Goal: Information Seeking & Learning: Learn about a topic

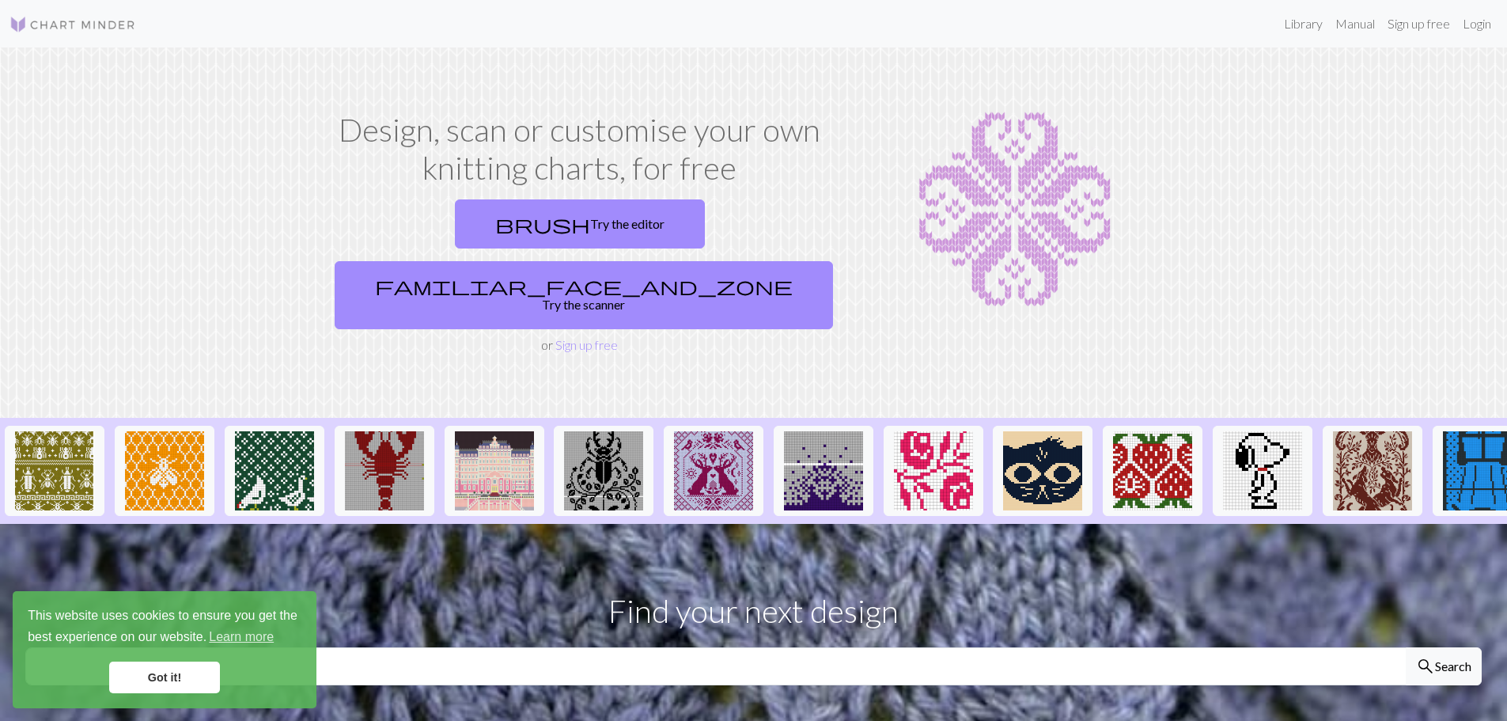
click at [155, 682] on link "Got it!" at bounding box center [164, 677] width 111 height 32
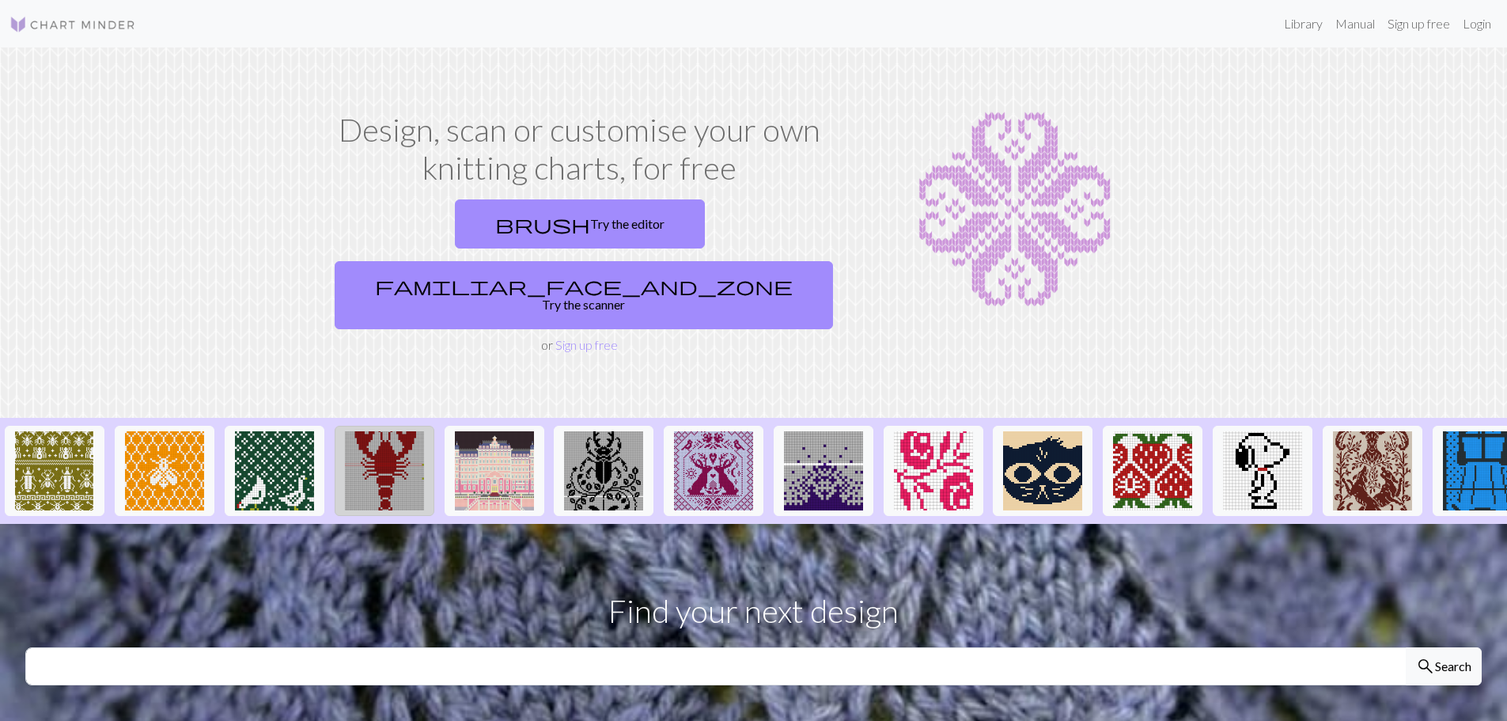
click at [382, 442] on img at bounding box center [384, 470] width 79 height 79
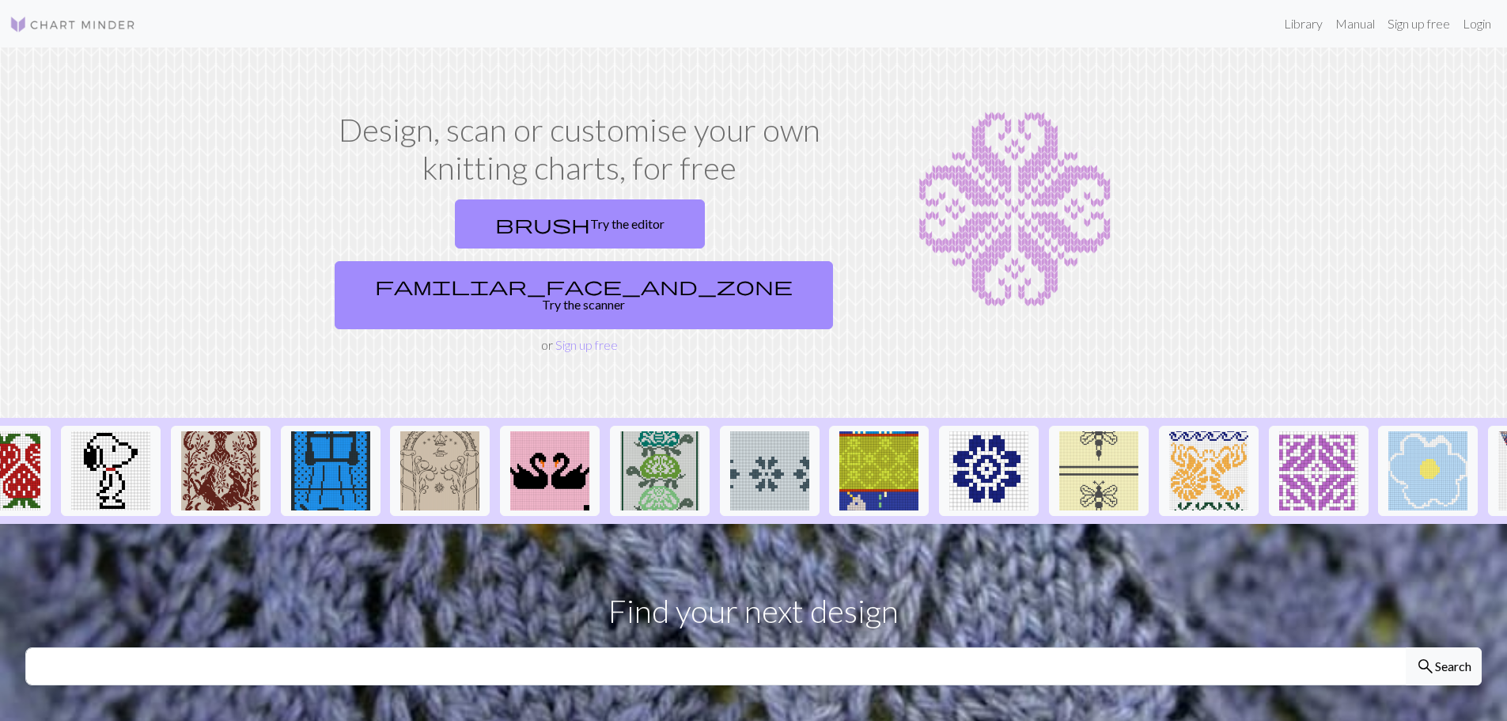
scroll to position [0, 1238]
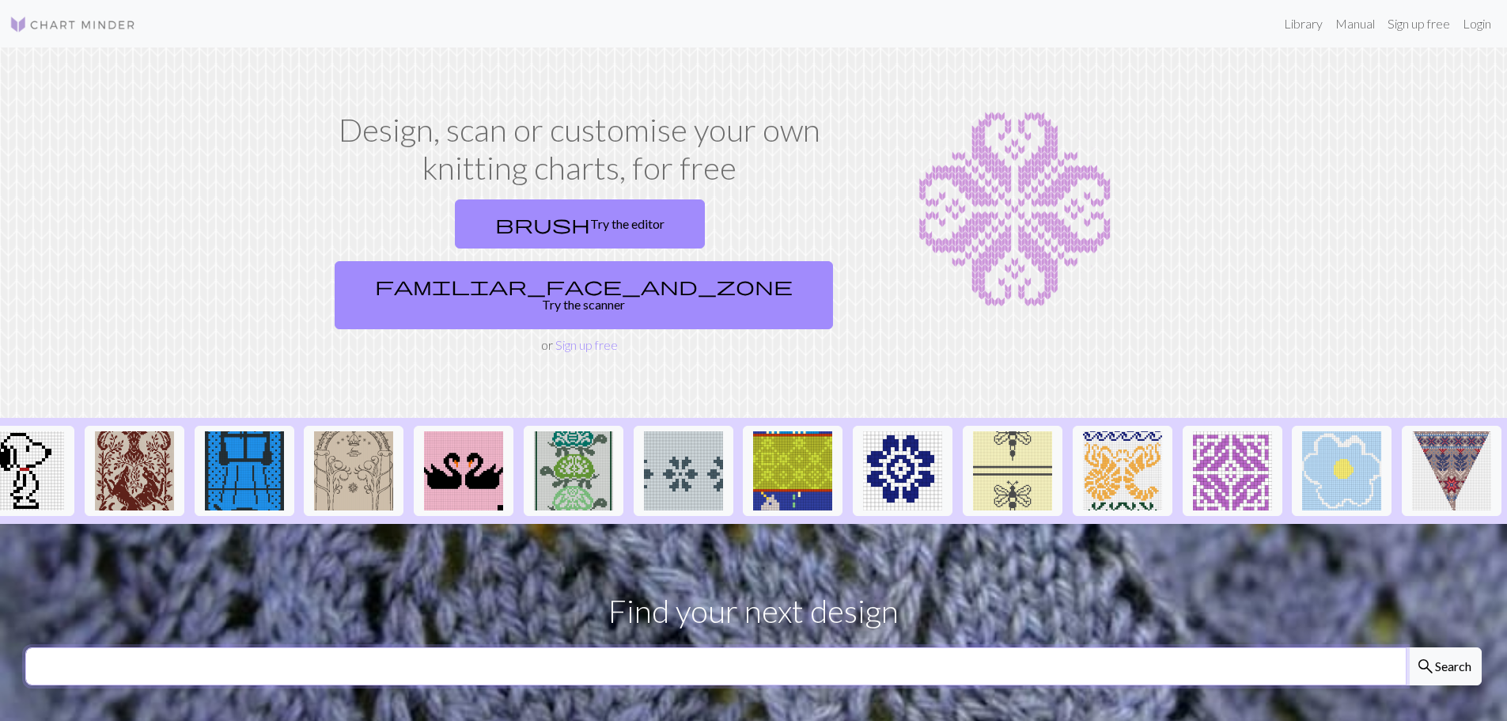
click at [1043, 647] on input "text" at bounding box center [716, 666] width 1382 height 38
click at [1043, 647] on input "b" at bounding box center [716, 666] width 1382 height 38
type input "beetle"
click at [1406, 647] on button "search Search" at bounding box center [1444, 666] width 76 height 38
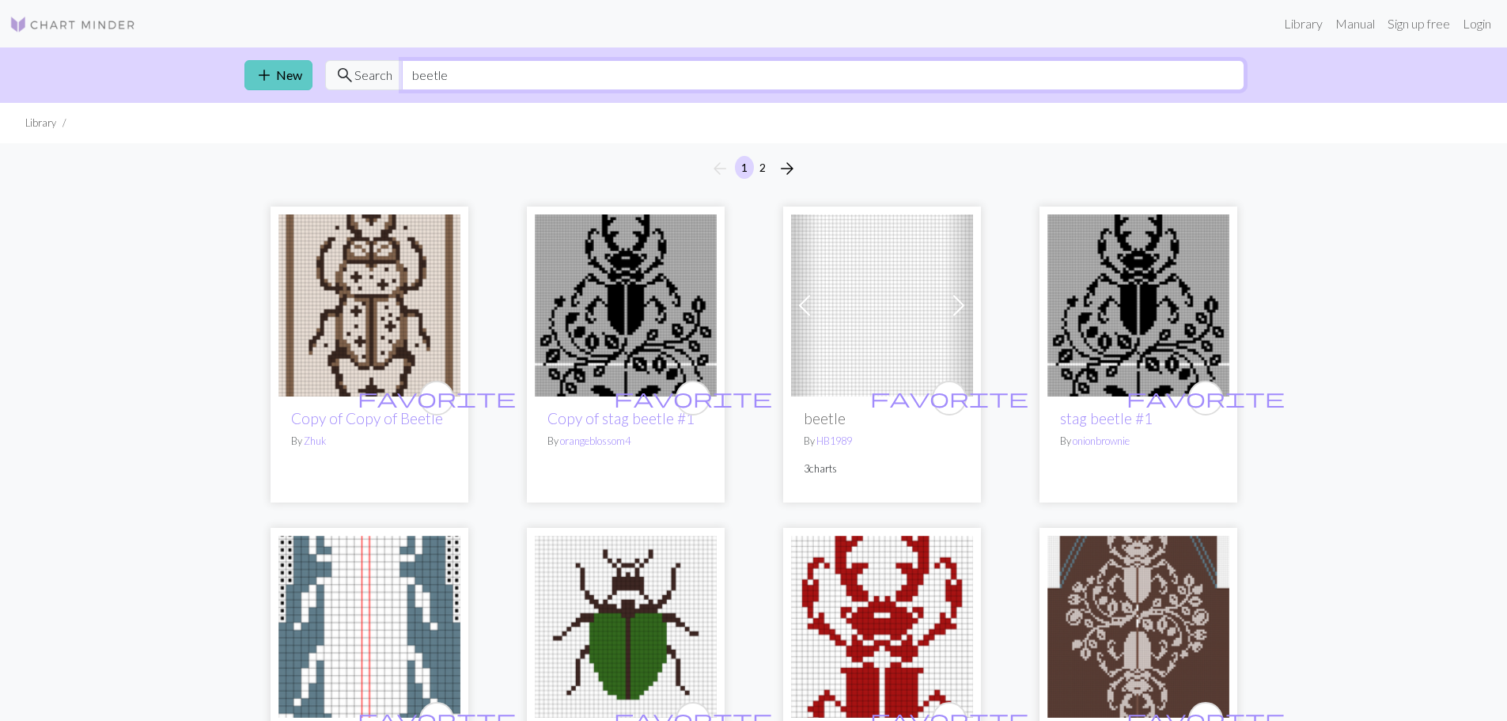
drag, startPoint x: 458, startPoint y: 69, endPoint x: 309, endPoint y: 82, distance: 149.4
click at [309, 82] on div "add New search Search beetle" at bounding box center [754, 74] width 1044 height 55
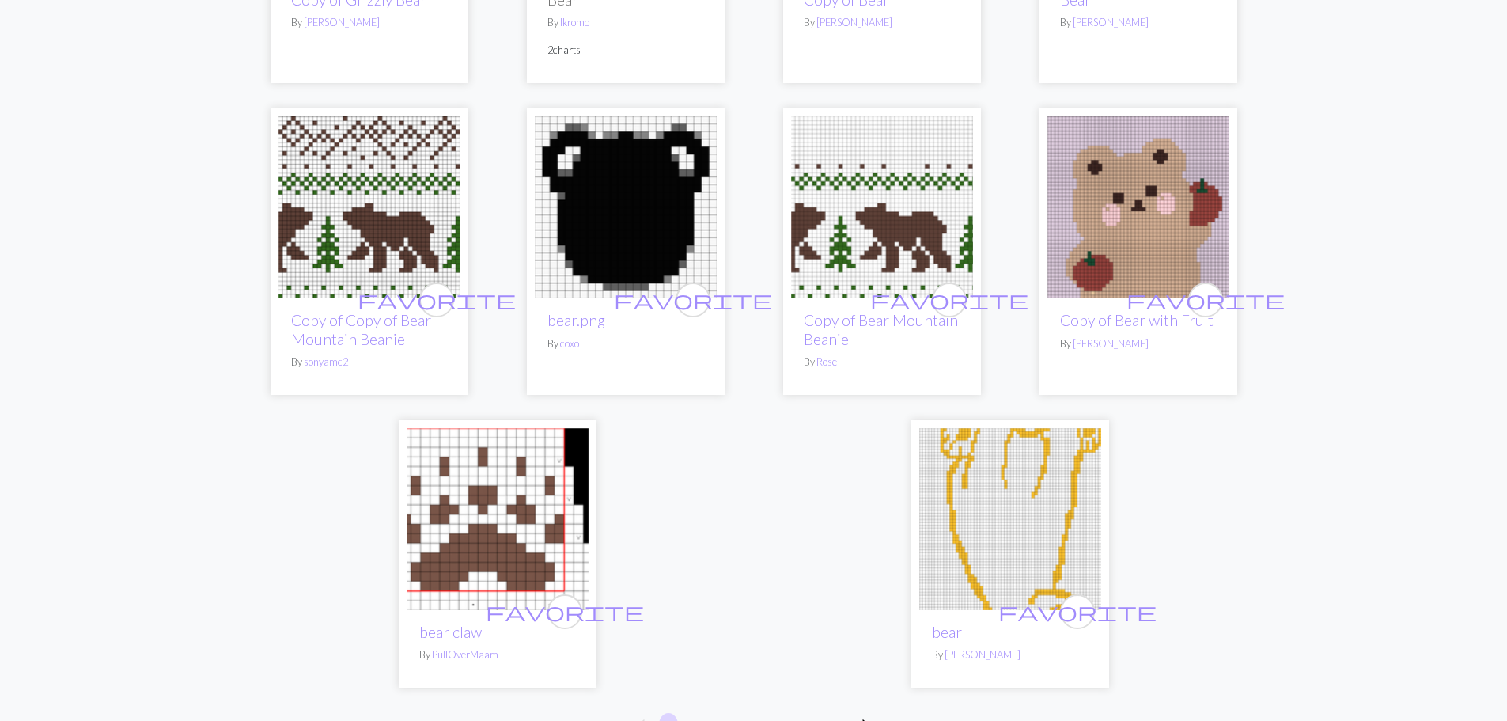
scroll to position [3967, 0]
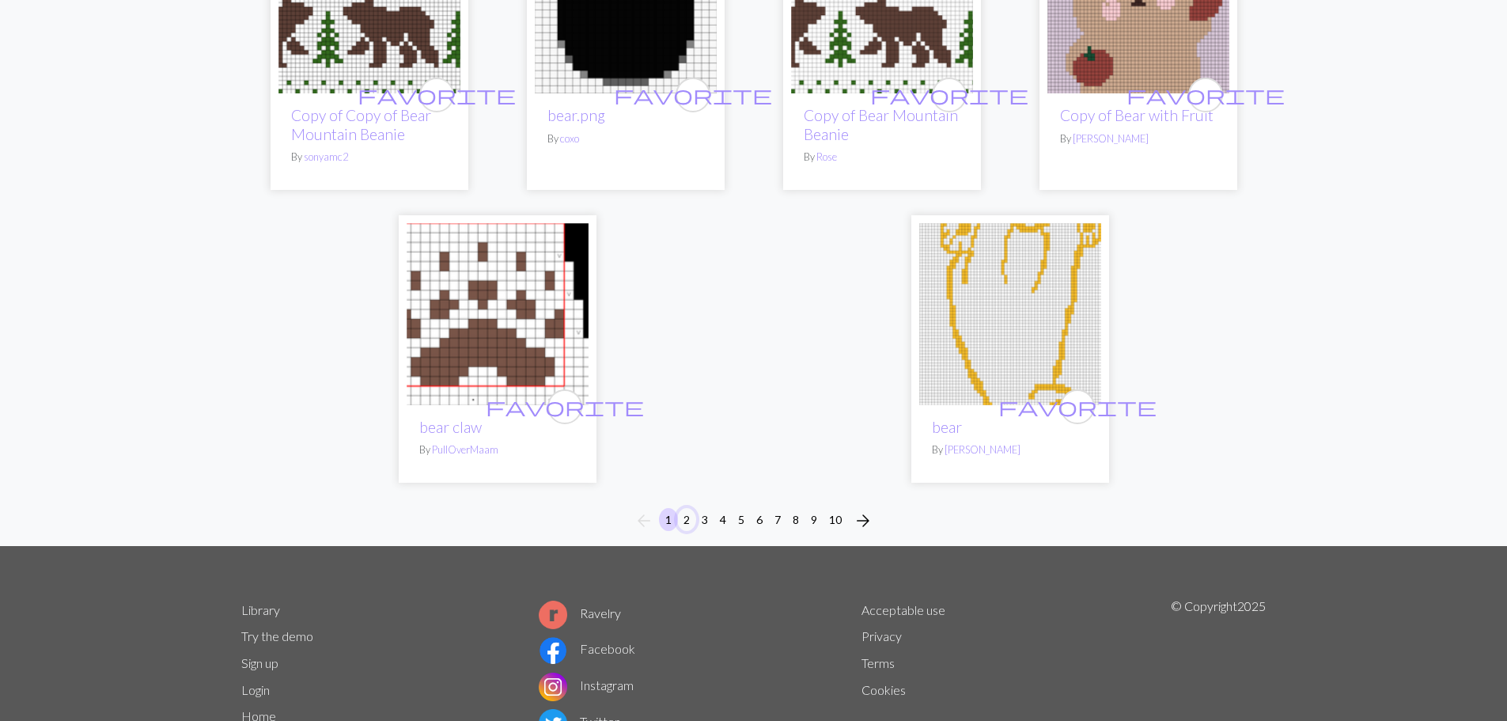
click at [684, 508] on button "2" at bounding box center [686, 519] width 19 height 23
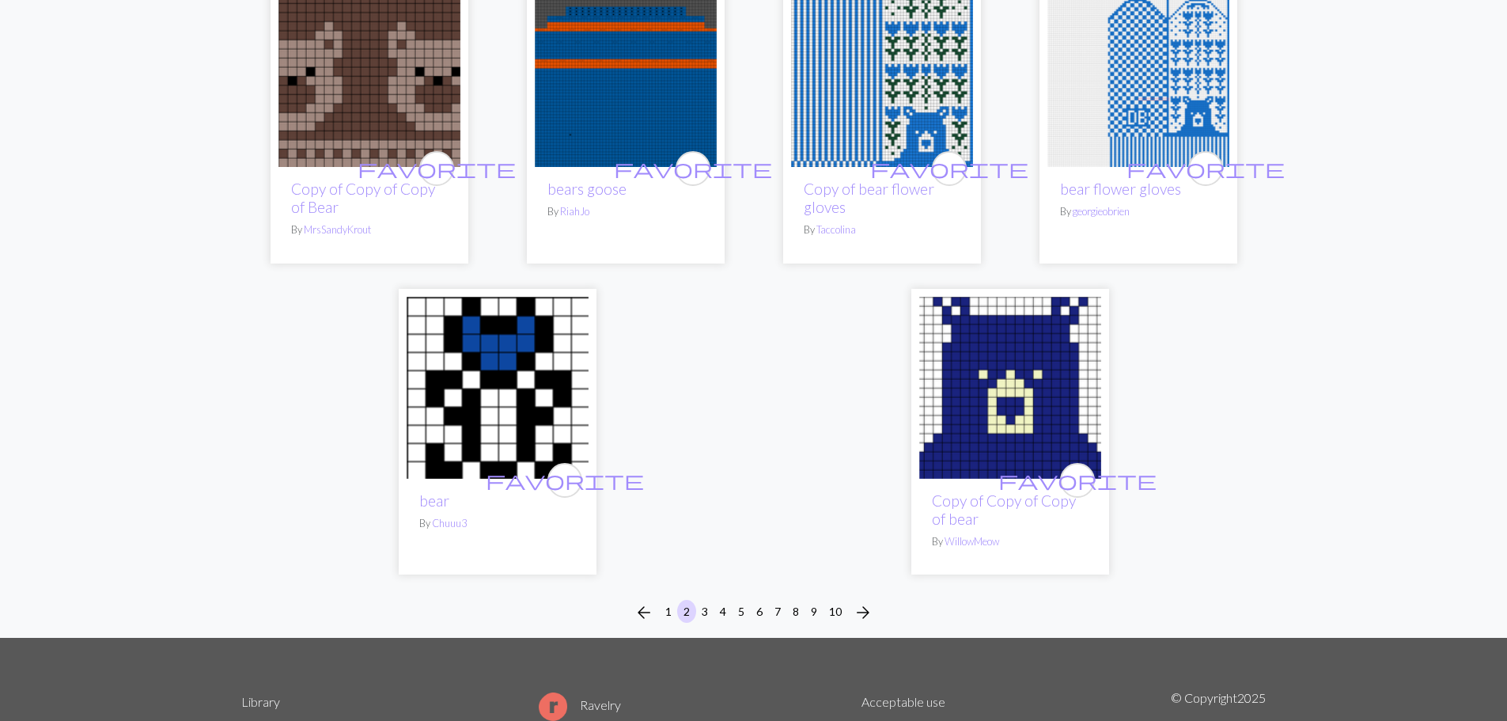
scroll to position [3949, 0]
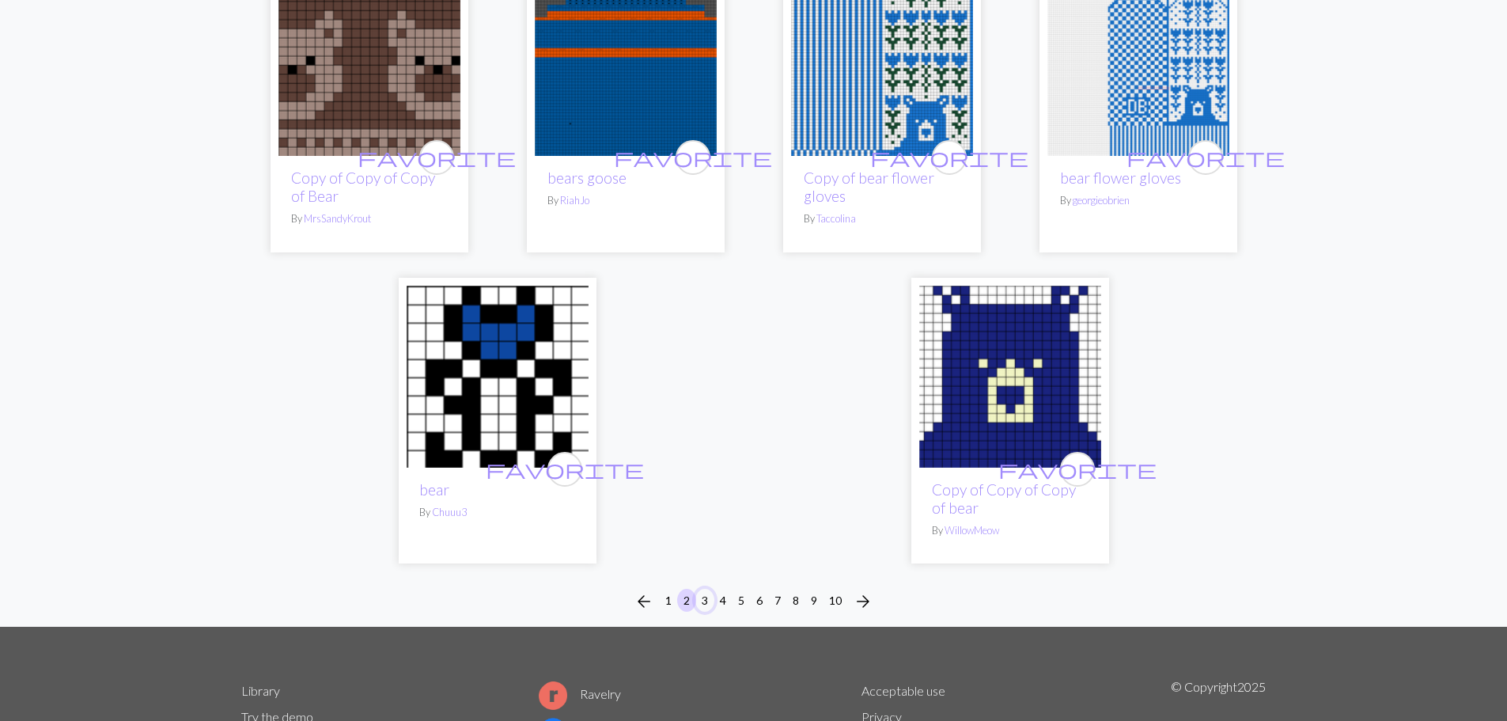
click at [704, 589] on button "3" at bounding box center [705, 600] width 19 height 23
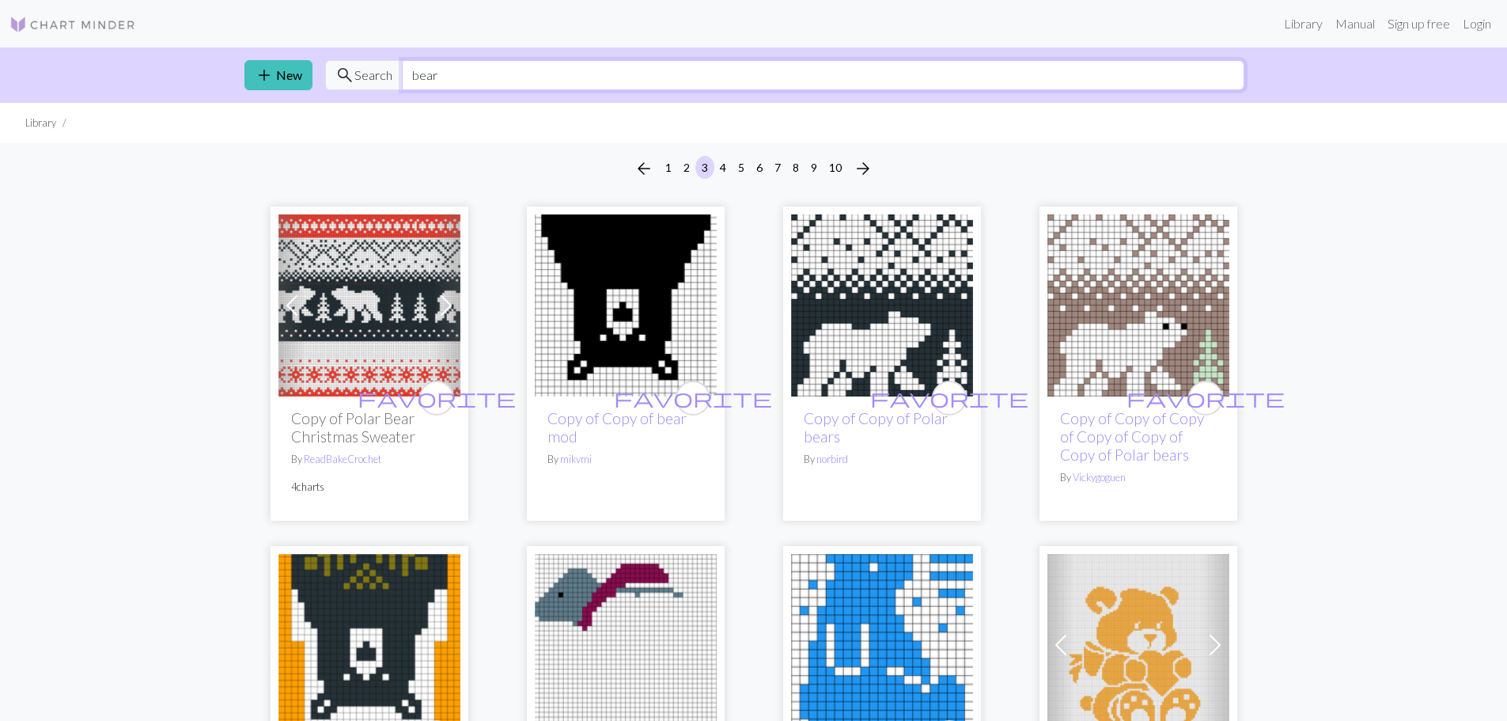
drag, startPoint x: 457, startPoint y: 75, endPoint x: 319, endPoint y: 74, distance: 138.5
click at [319, 74] on div "add New search Search bear" at bounding box center [754, 74] width 1044 height 55
type input "seal"
